Goal: Information Seeking & Learning: Check status

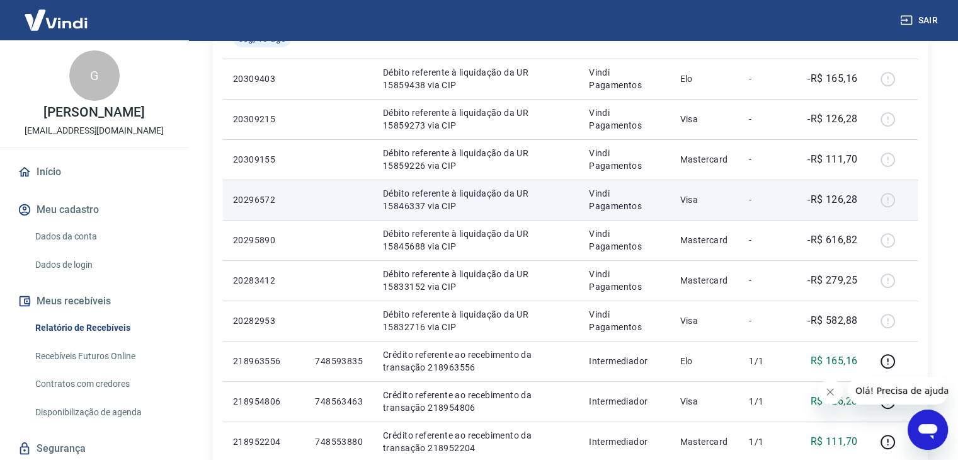
scroll to position [400, 0]
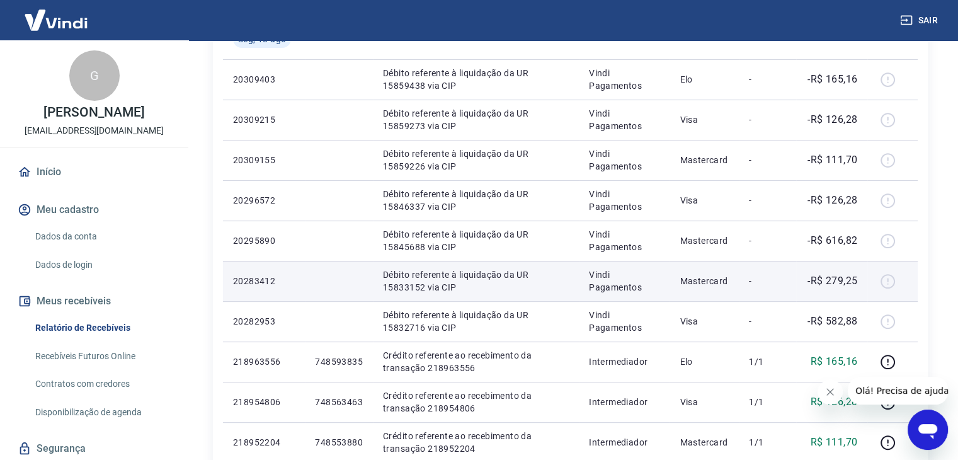
click at [858, 268] on td "-R$ 279,25" at bounding box center [831, 281] width 71 height 40
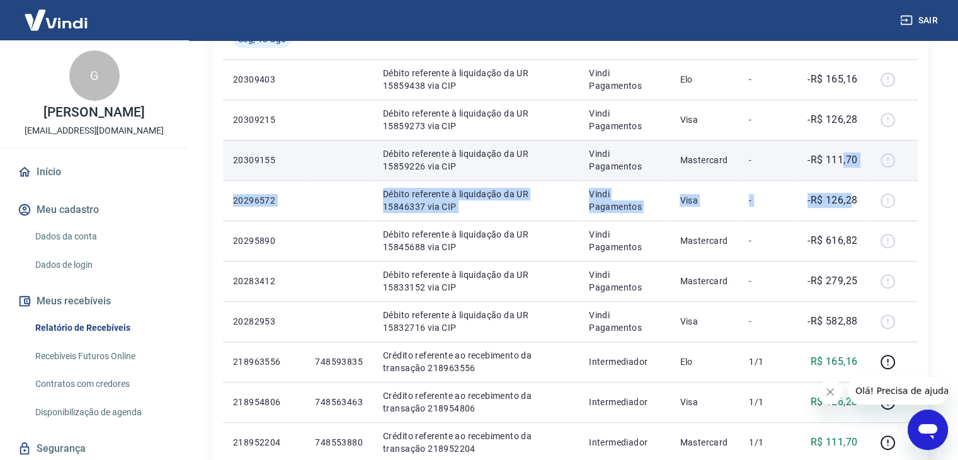
drag, startPoint x: 854, startPoint y: 202, endPoint x: 841, endPoint y: 162, distance: 42.2
click at [841, 162] on tbody "[DATE] 20328582 Débito referente à liquidação da UR 15875657 via CIP Vindi Paga…" at bounding box center [570, 341] width 695 height 967
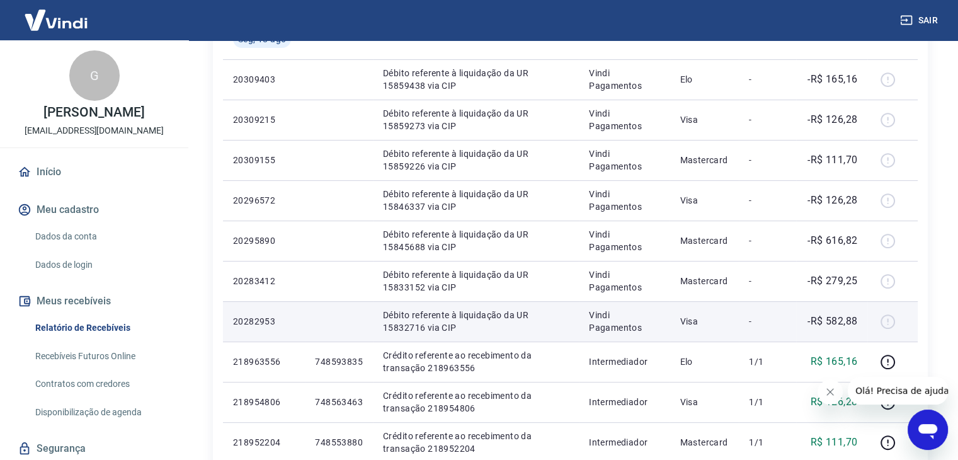
click at [849, 326] on p "-R$ 582,88" at bounding box center [832, 321] width 50 height 15
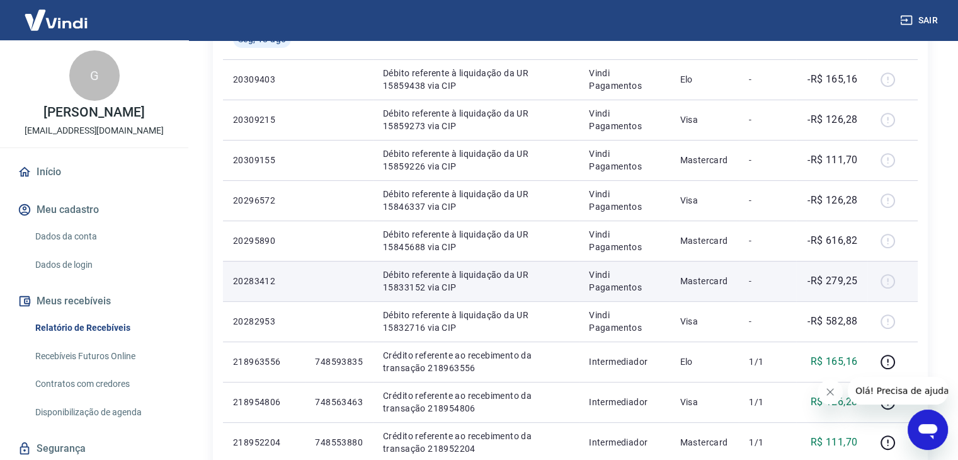
click at [854, 282] on p "-R$ 279,25" at bounding box center [832, 280] width 50 height 15
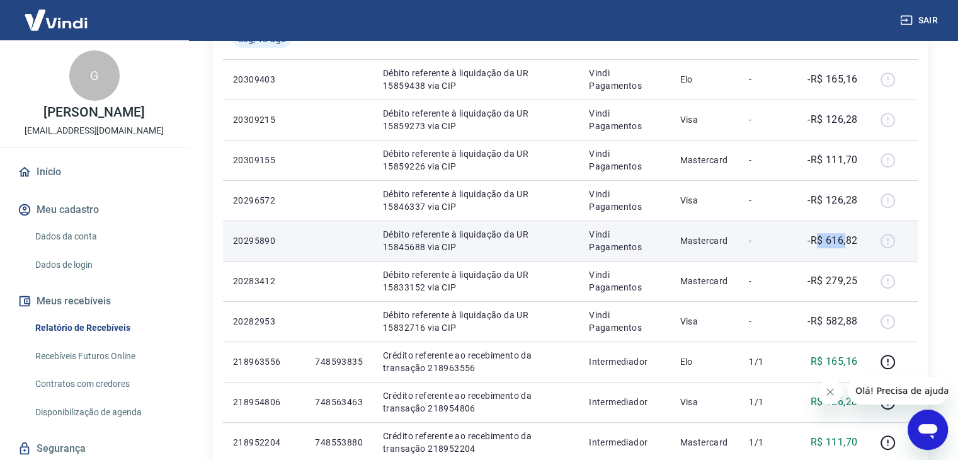
drag, startPoint x: 845, startPoint y: 240, endPoint x: 815, endPoint y: 240, distance: 30.2
click at [815, 240] on p "-R$ 616,82" at bounding box center [832, 240] width 50 height 15
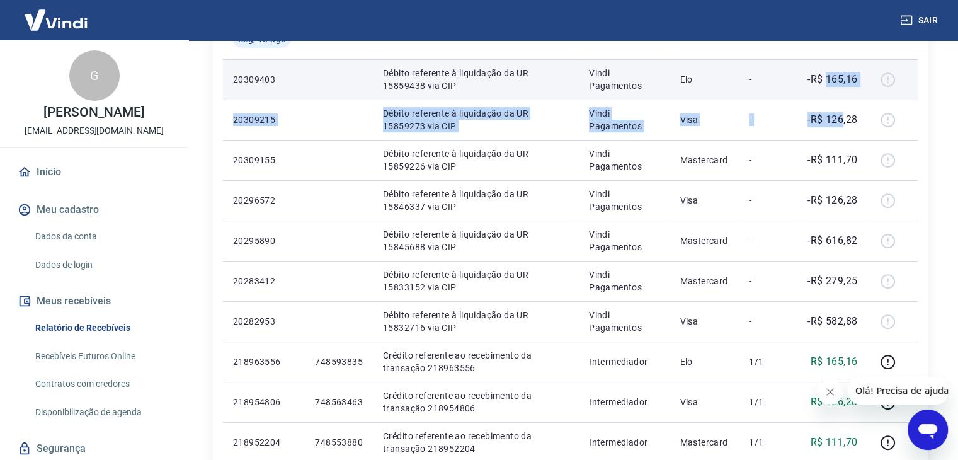
drag, startPoint x: 843, startPoint y: 124, endPoint x: 827, endPoint y: 93, distance: 35.2
click at [827, 93] on tbody "[DATE] 20328582 Débito referente à liquidação da UR 15875657 via CIP Vindi Paga…" at bounding box center [570, 341] width 695 height 967
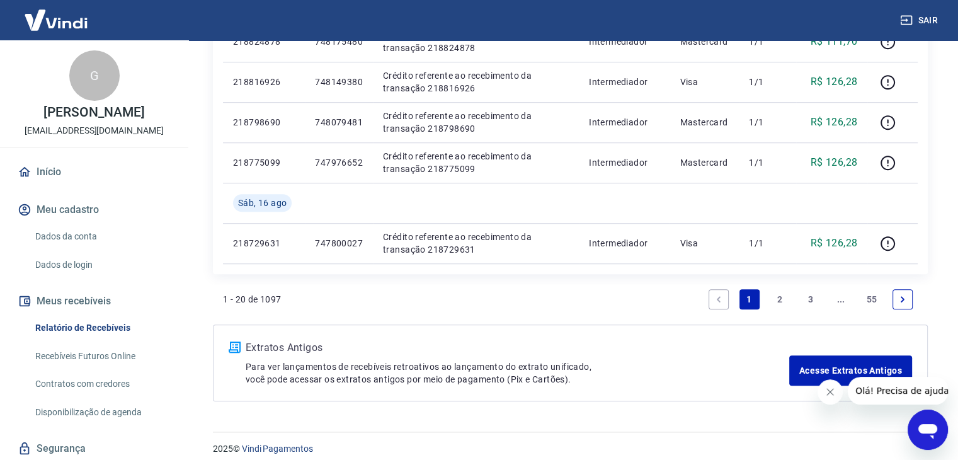
scroll to position [972, 0]
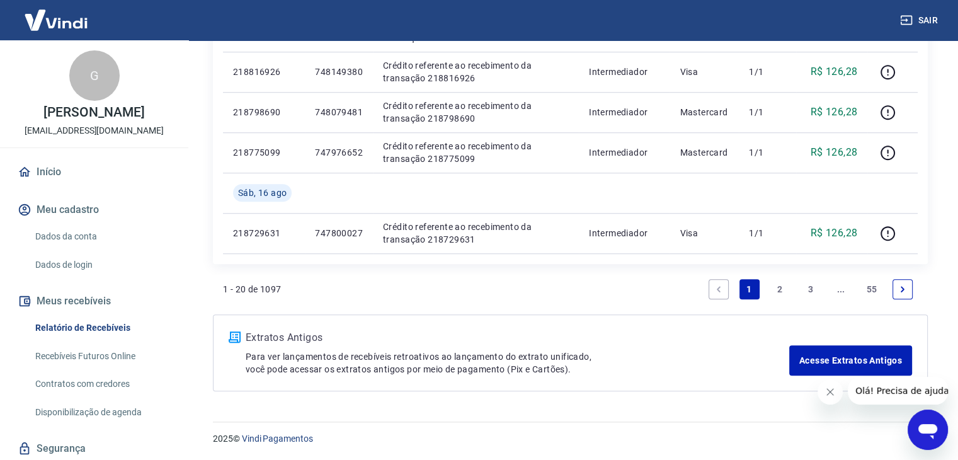
click at [776, 289] on link "2" at bounding box center [780, 289] width 20 height 20
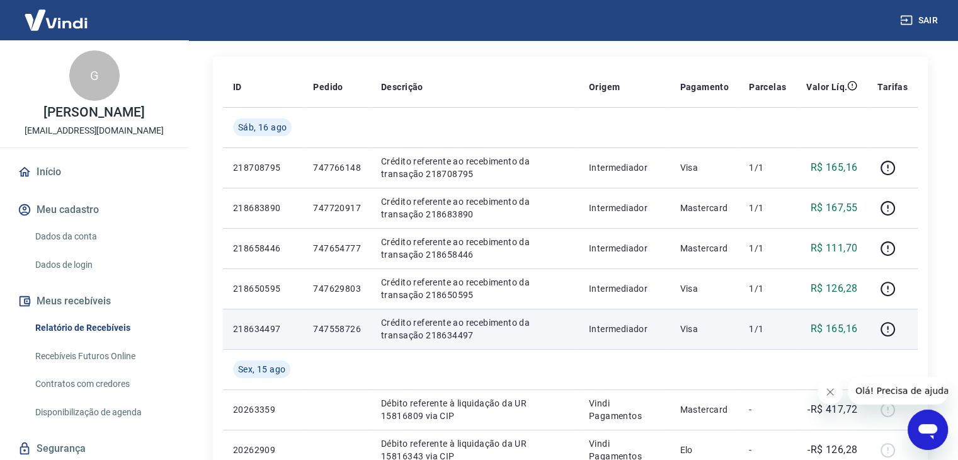
scroll to position [150, 0]
click at [338, 332] on p "747558726" at bounding box center [337, 329] width 48 height 13
copy p "747558726"
